Goal: Task Accomplishment & Management: Manage account settings

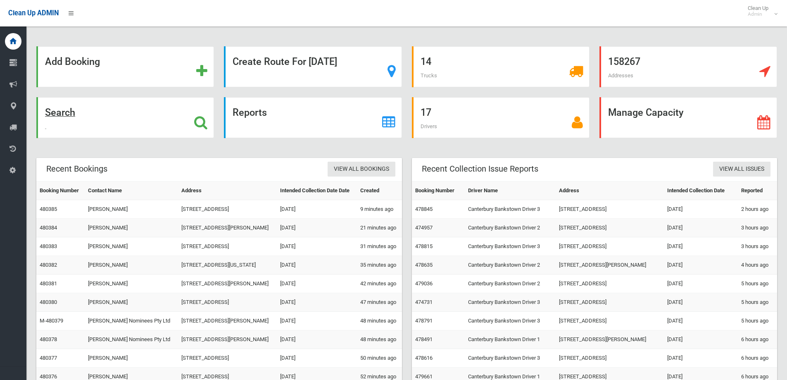
click at [59, 109] on strong "Search" at bounding box center [60, 113] width 30 height 12
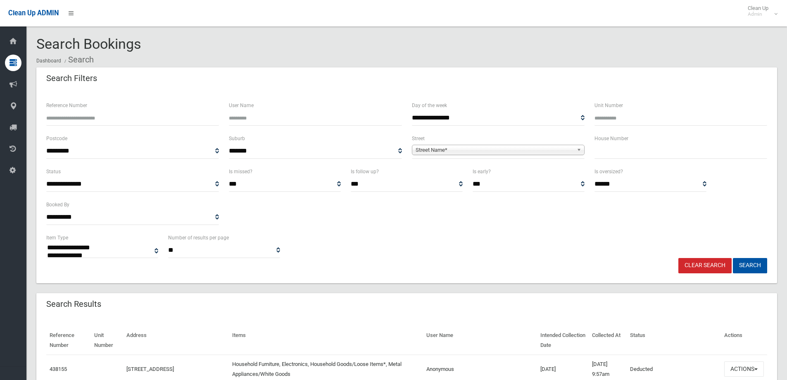
select select
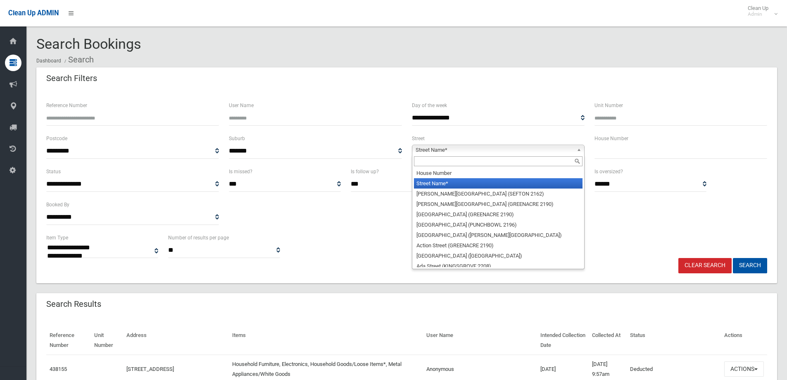
click at [481, 146] on span "Street Name*" at bounding box center [495, 150] width 158 height 10
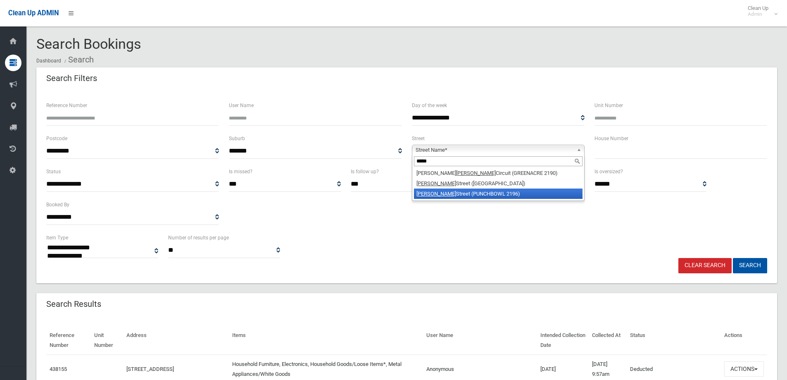
type input "*****"
click at [471, 193] on li "[PERSON_NAME] Street (PUNCHBOWL 2196)" at bounding box center [498, 193] width 169 height 10
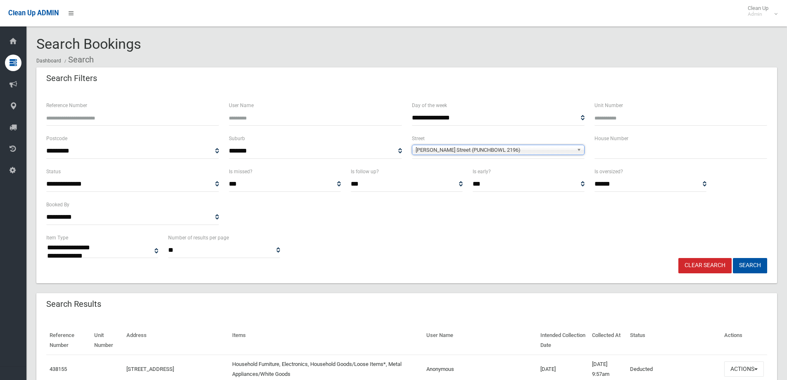
click at [618, 151] on input "text" at bounding box center [680, 150] width 173 height 15
type input "*"
click at [756, 271] on button "Search" at bounding box center [750, 265] width 34 height 15
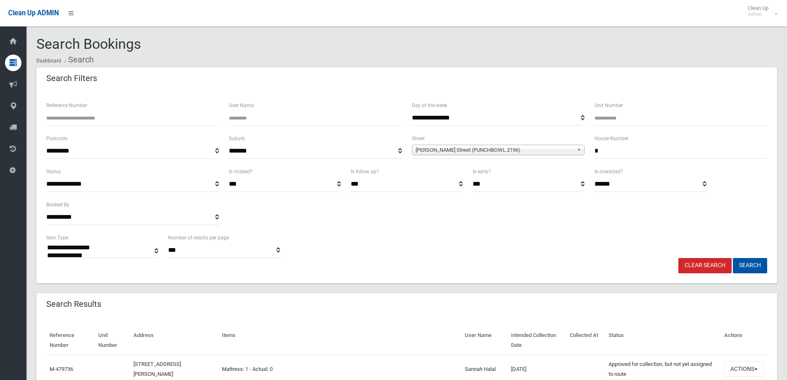
select select
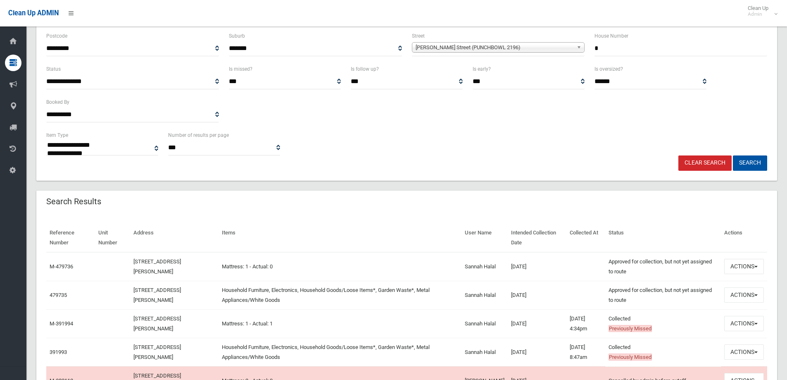
scroll to position [165, 0]
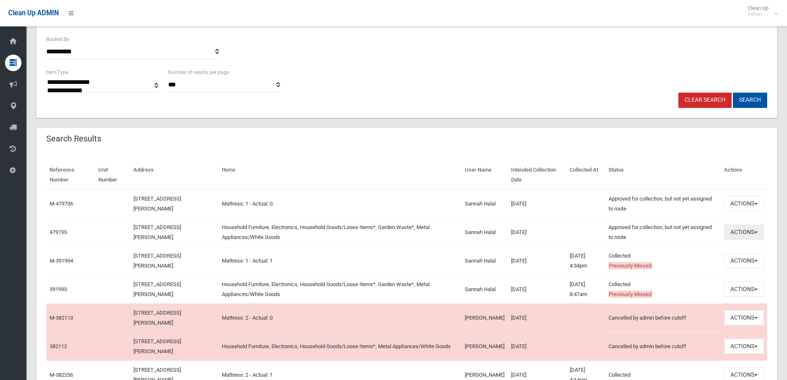
click at [736, 236] on button "Actions" at bounding box center [744, 231] width 40 height 15
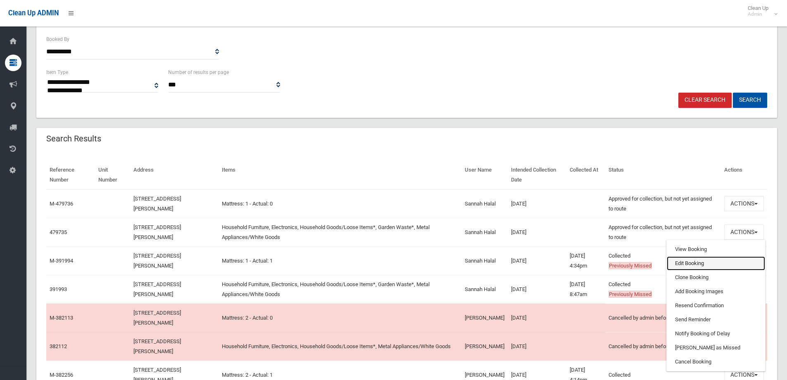
click at [707, 261] on link "Edit Booking" at bounding box center [716, 263] width 98 height 14
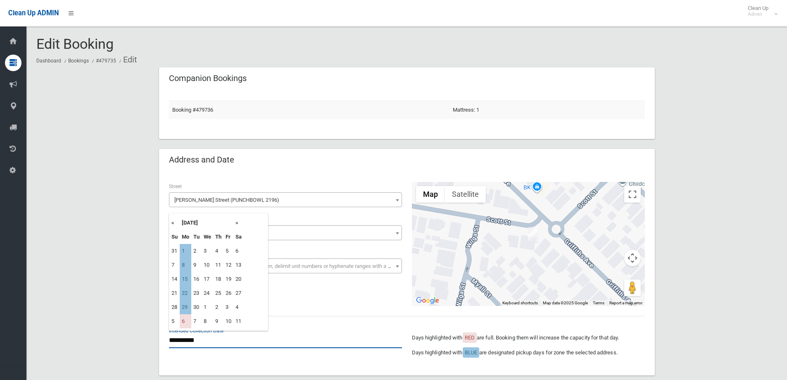
click at [204, 346] on input "**********" at bounding box center [285, 339] width 233 height 15
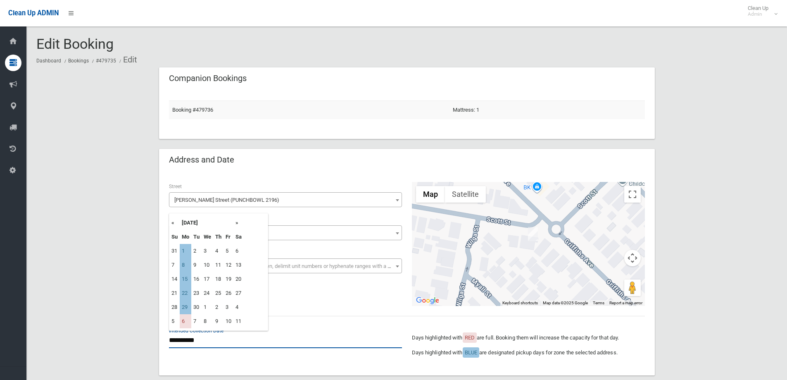
drag, startPoint x: 221, startPoint y: 338, endPoint x: 204, endPoint y: 305, distance: 37.9
click at [221, 339] on input "**********" at bounding box center [285, 339] width 233 height 15
click at [173, 224] on th "«" at bounding box center [174, 223] width 10 height 14
